Goal: Information Seeking & Learning: Learn about a topic

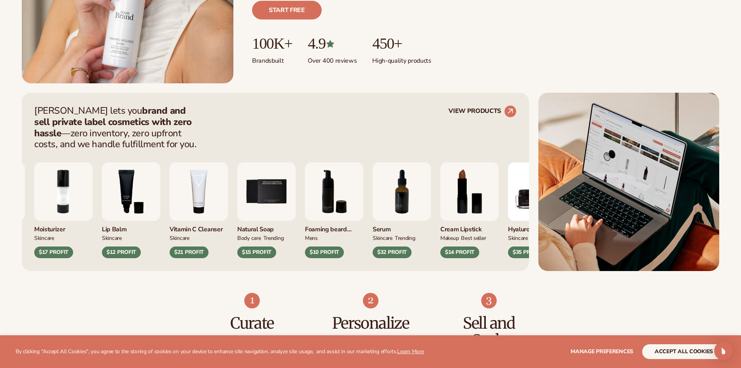
scroll to position [234, 0]
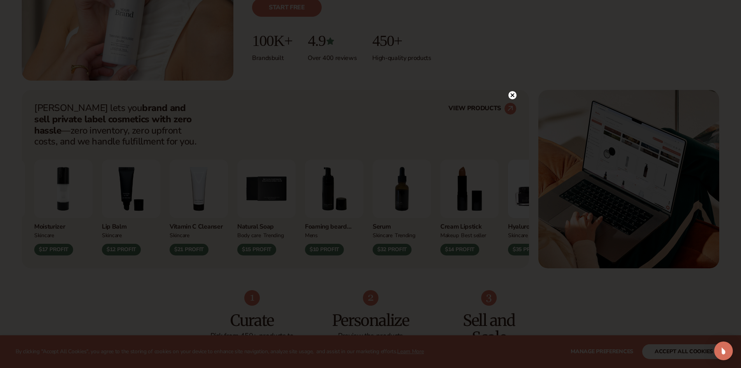
click at [511, 94] on icon at bounding box center [513, 95] width 4 height 4
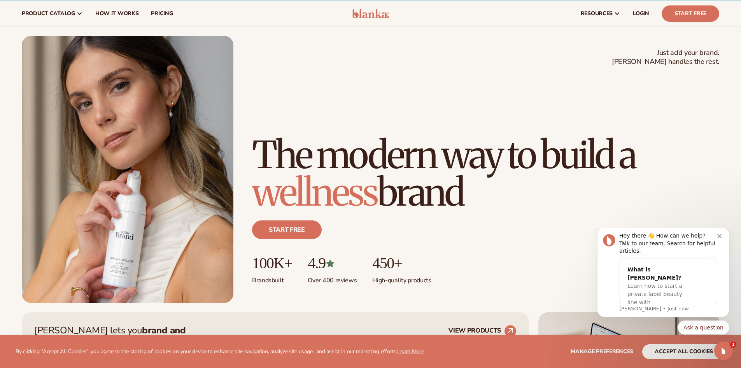
scroll to position [0, 0]
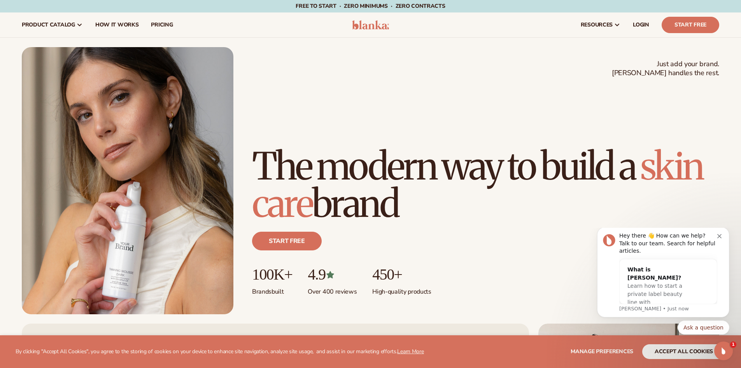
click at [295, 237] on link "Start free" at bounding box center [287, 241] width 70 height 19
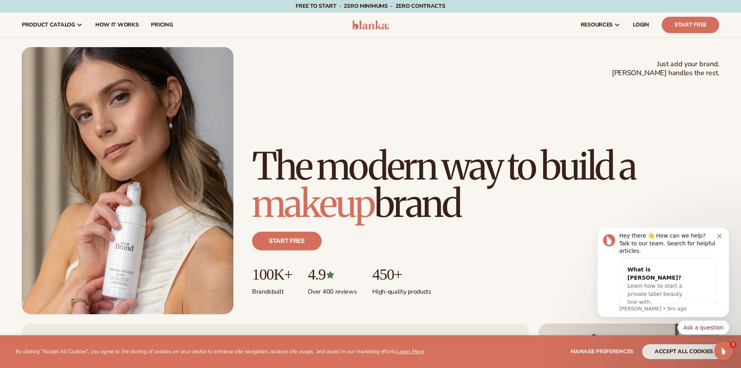
click at [166, 27] on span "pricing" at bounding box center [162, 25] width 22 height 6
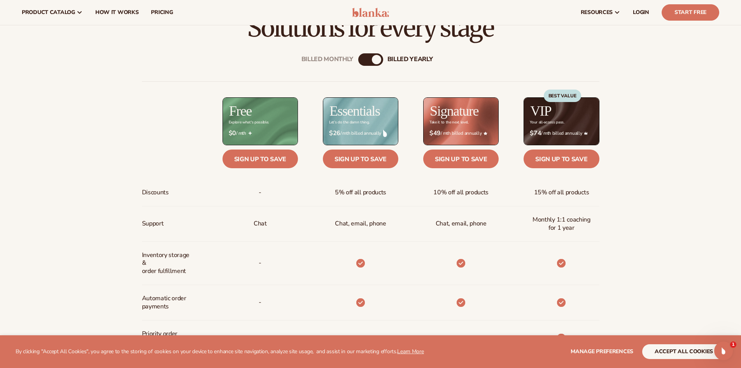
scroll to position [311, 0]
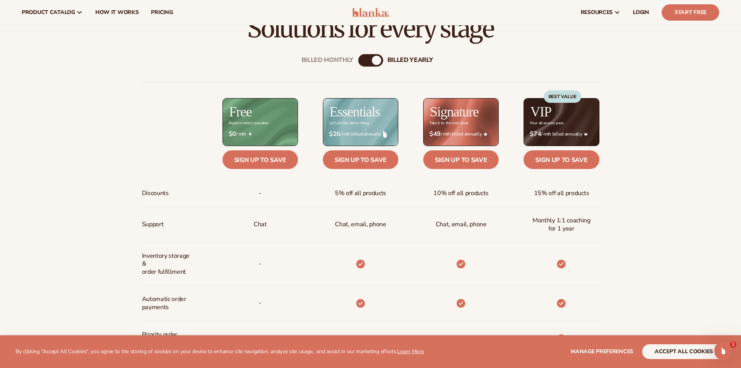
click at [366, 59] on div "Billed Monthly" at bounding box center [362, 60] width 9 height 9
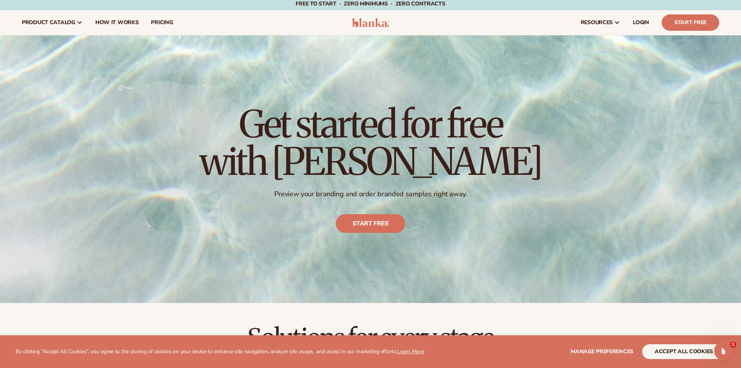
scroll to position [0, 0]
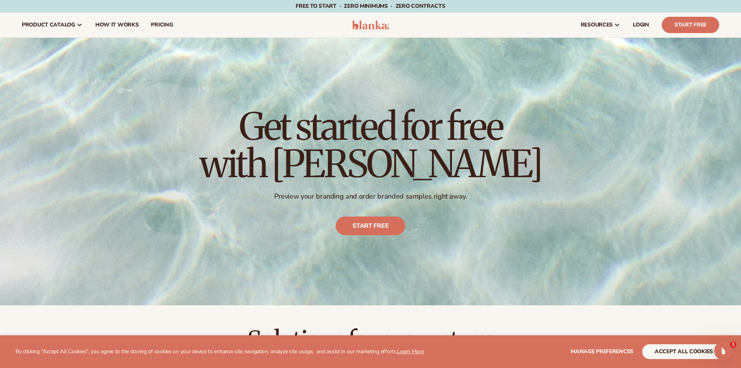
click at [156, 26] on span "pricing" at bounding box center [162, 25] width 22 height 6
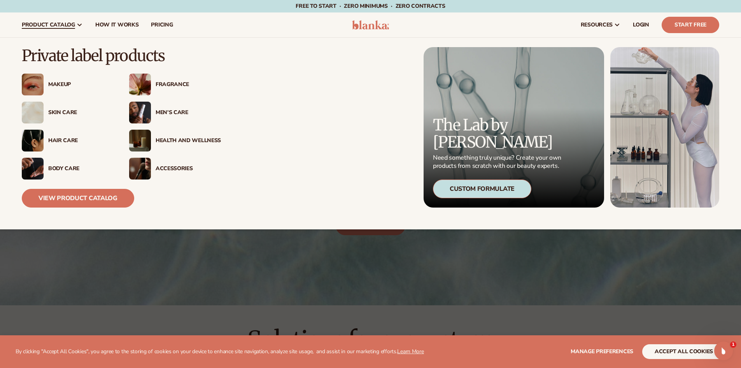
click at [58, 86] on div "Makeup" at bounding box center [80, 84] width 65 height 7
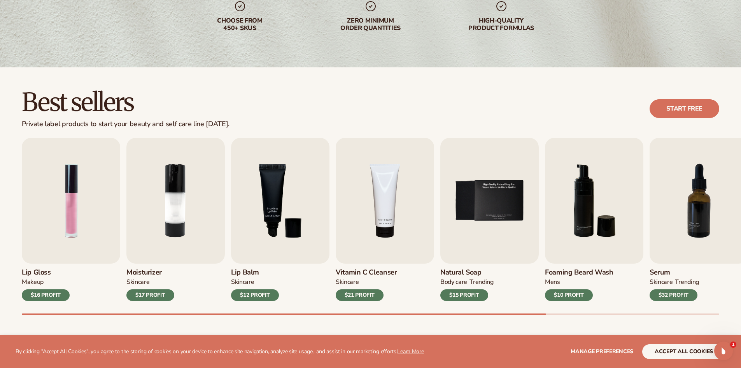
scroll to position [156, 0]
